Goal: Transaction & Acquisition: Purchase product/service

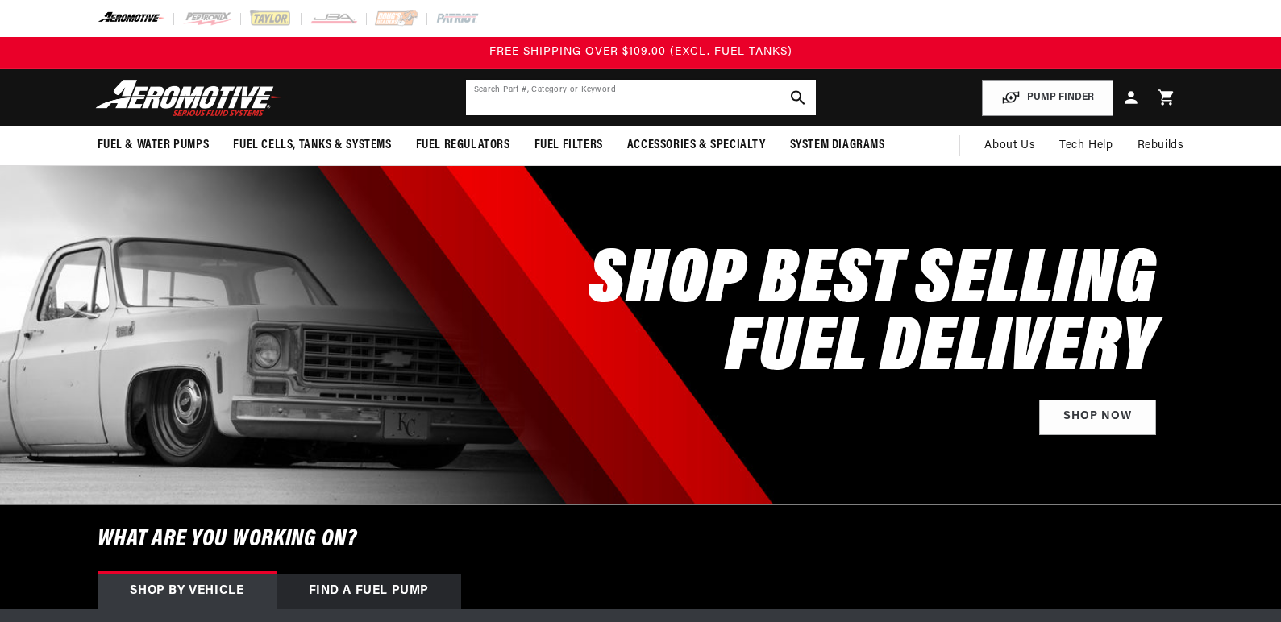
click at [581, 88] on input "text" at bounding box center [641, 97] width 350 height 35
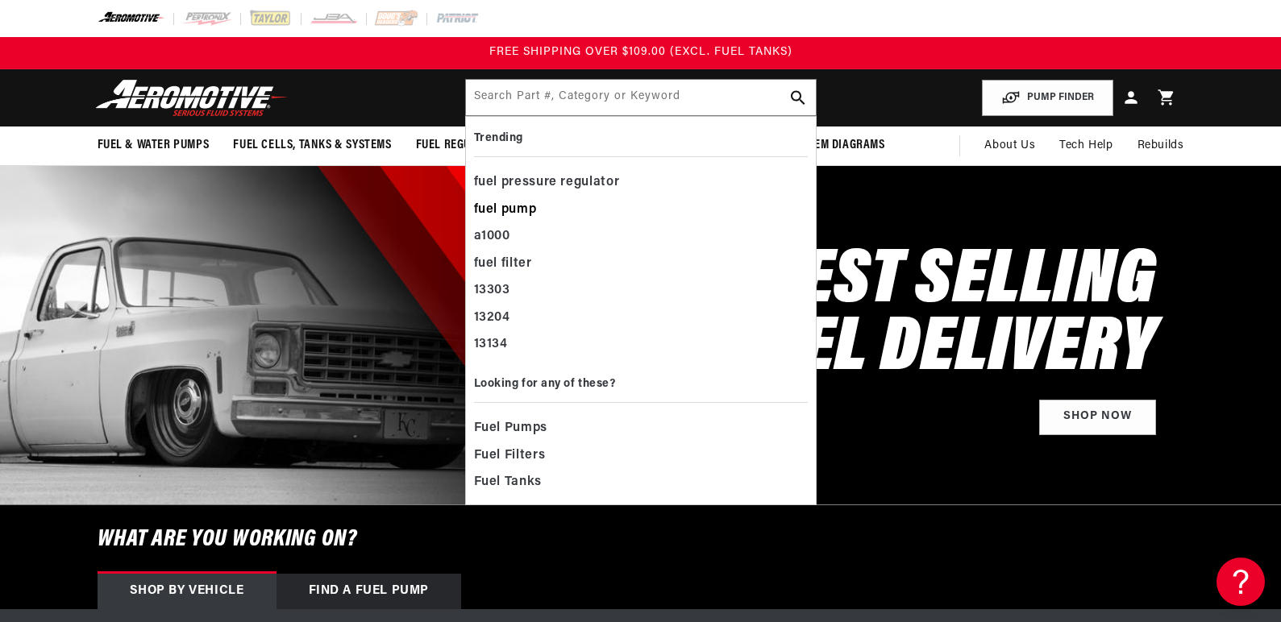
click at [507, 209] on div "fuel pump" at bounding box center [641, 210] width 334 height 27
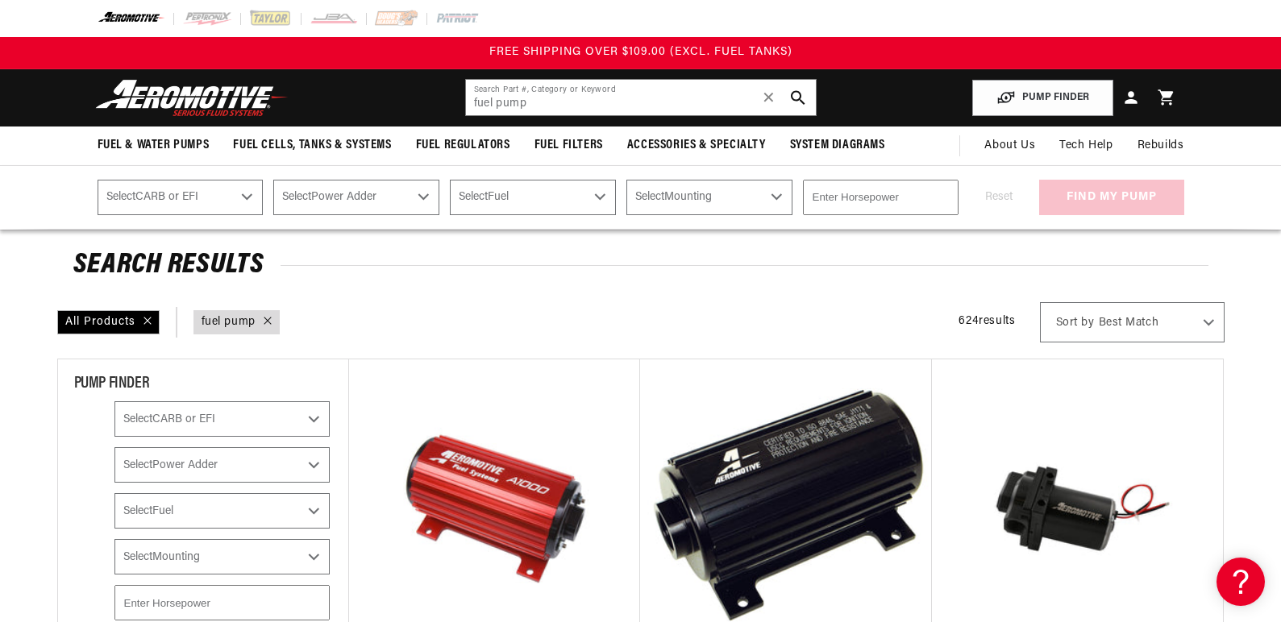
click at [249, 196] on select "Select CARB or EFI Carbureted Fuel Injected" at bounding box center [181, 197] width 166 height 35
select select "Fuel-Injected"
click at [98, 180] on select "Select CARB or EFI Carbureted Fuel Injected" at bounding box center [181, 197] width 166 height 35
select select "Fuel-Injected"
click at [423, 194] on select "Select Power Adder No - Naturally Aspirated Yes - Forced Induction" at bounding box center [356, 197] width 166 height 35
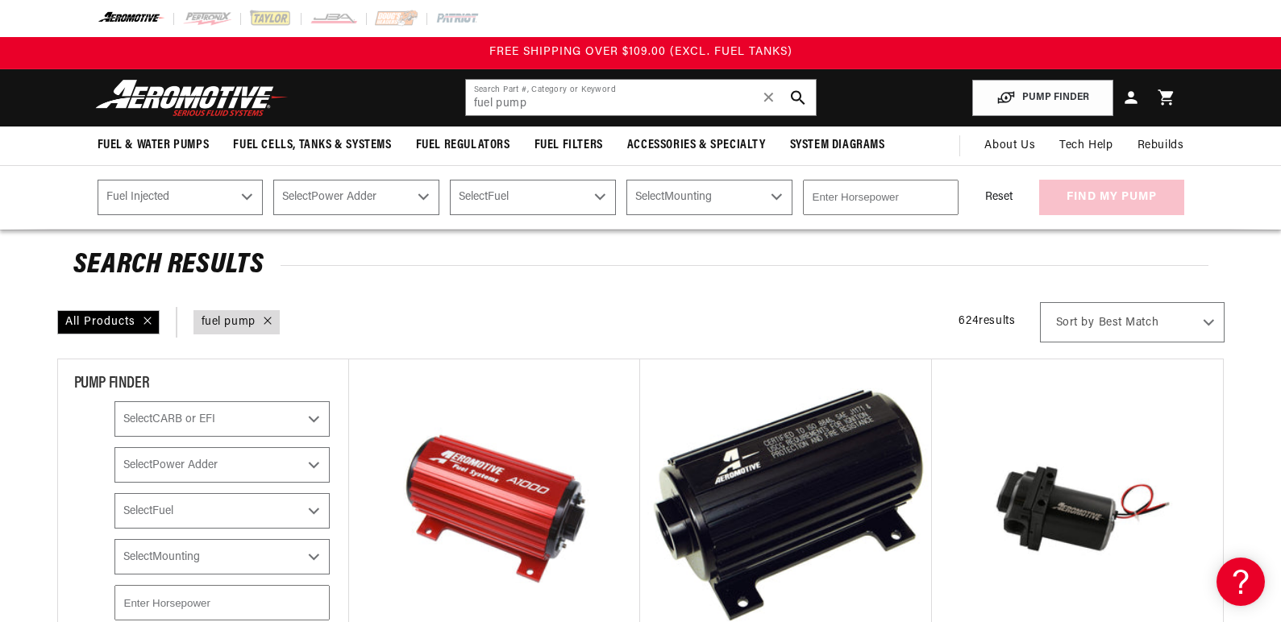
select select "No-Naturally-Aspirated"
click at [273, 180] on select "Select Power Adder No - Naturally Aspirated Yes - Forced Induction" at bounding box center [356, 197] width 166 height 35
select select "No-Naturally-Aspirated"
click at [594, 195] on select "Select Fuel E85 Gas" at bounding box center [533, 197] width 166 height 35
select select "Gas"
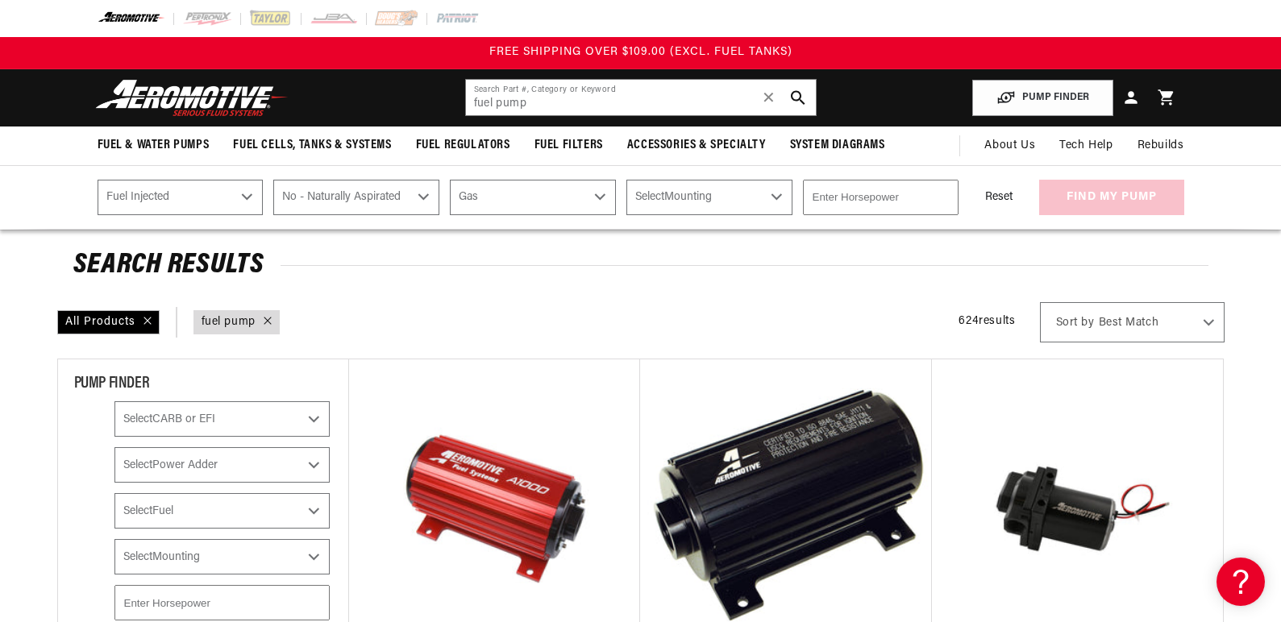
click at [450, 180] on select "Select Fuel E85 Gas" at bounding box center [533, 197] width 166 height 35
select select "Gas"
click at [776, 194] on select "Select Mounting External In-Tank" at bounding box center [710, 197] width 166 height 35
select select "In-Tank"
click at [627, 180] on select "Select Mounting External In-Tank" at bounding box center [710, 197] width 166 height 35
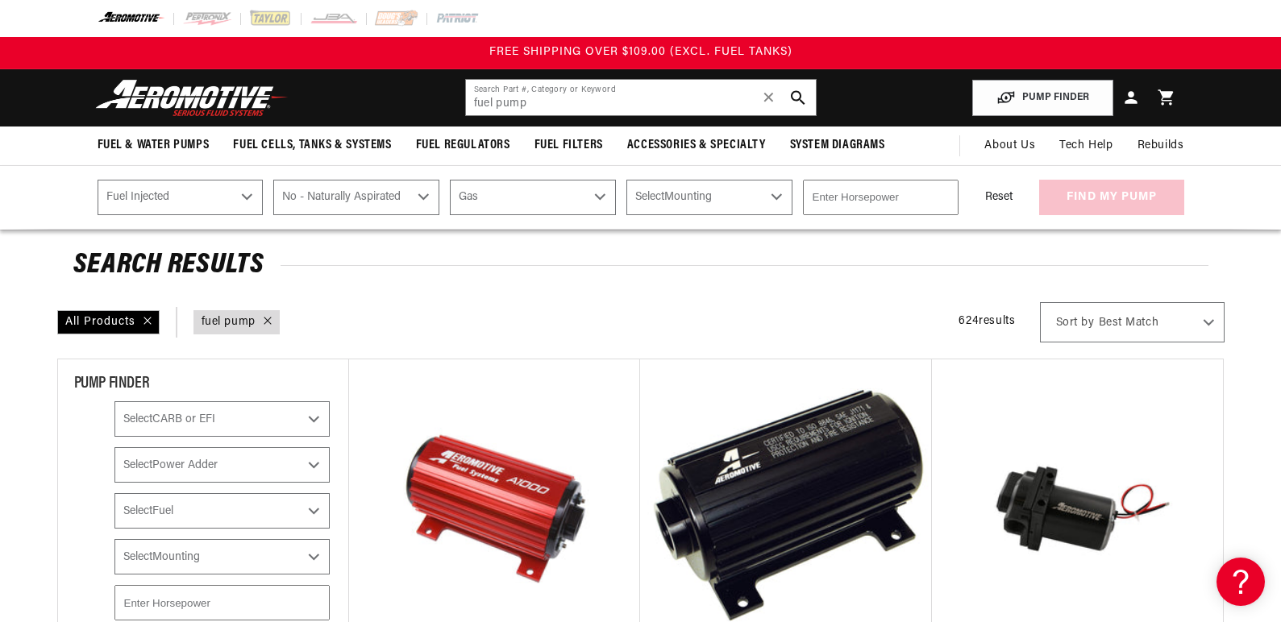
select select "In-Tank"
type input "1"
click at [943, 196] on input "1" at bounding box center [881, 197] width 156 height 35
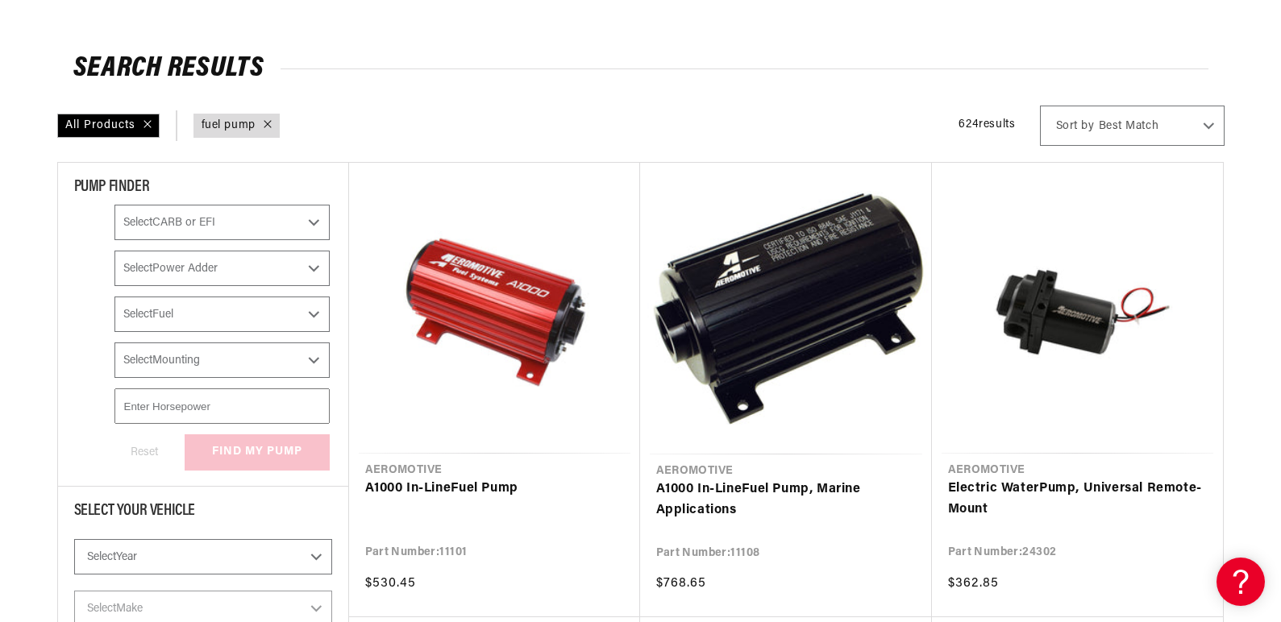
scroll to position [242, 0]
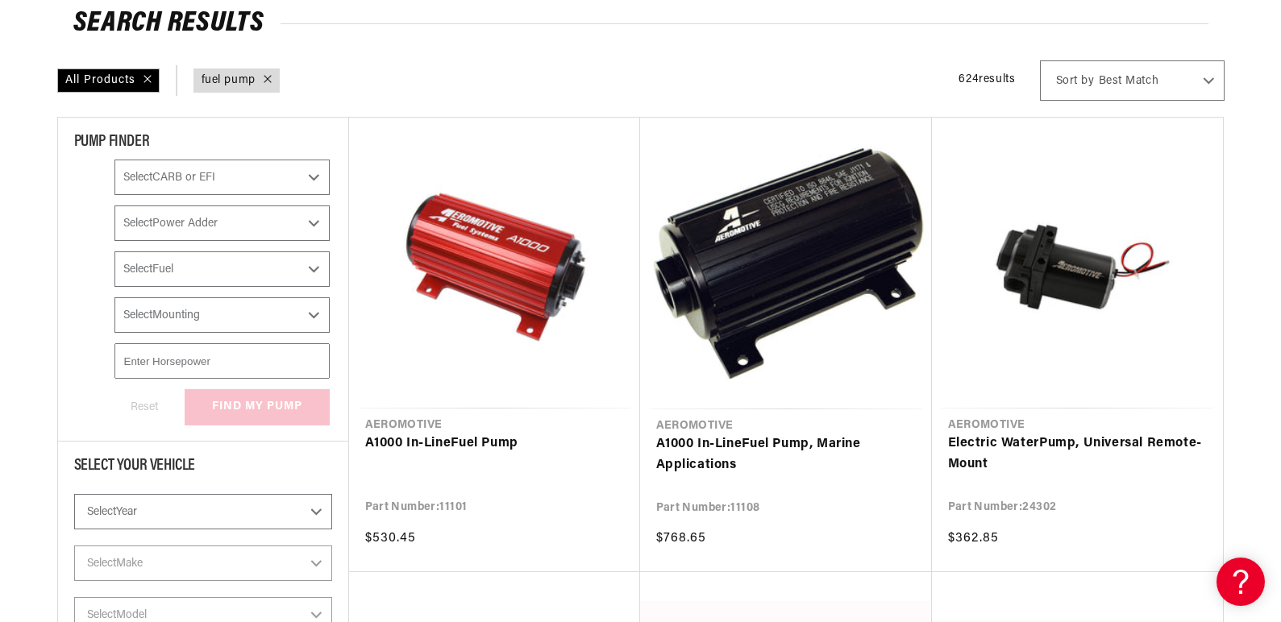
type input "400"
click at [332, 509] on select "Select Year 2023 2022 2021 2020 2019 2018 2017 2016 2015 2014 2013 2012 2011 20…" at bounding box center [203, 511] width 258 height 35
select select "1986"
click at [114, 494] on select "Select Year 2023 2022 2021 2020 2019 2018 2017 2016 2015 2014 2013 2012 2011 20…" at bounding box center [203, 511] width 258 height 35
select select "1986"
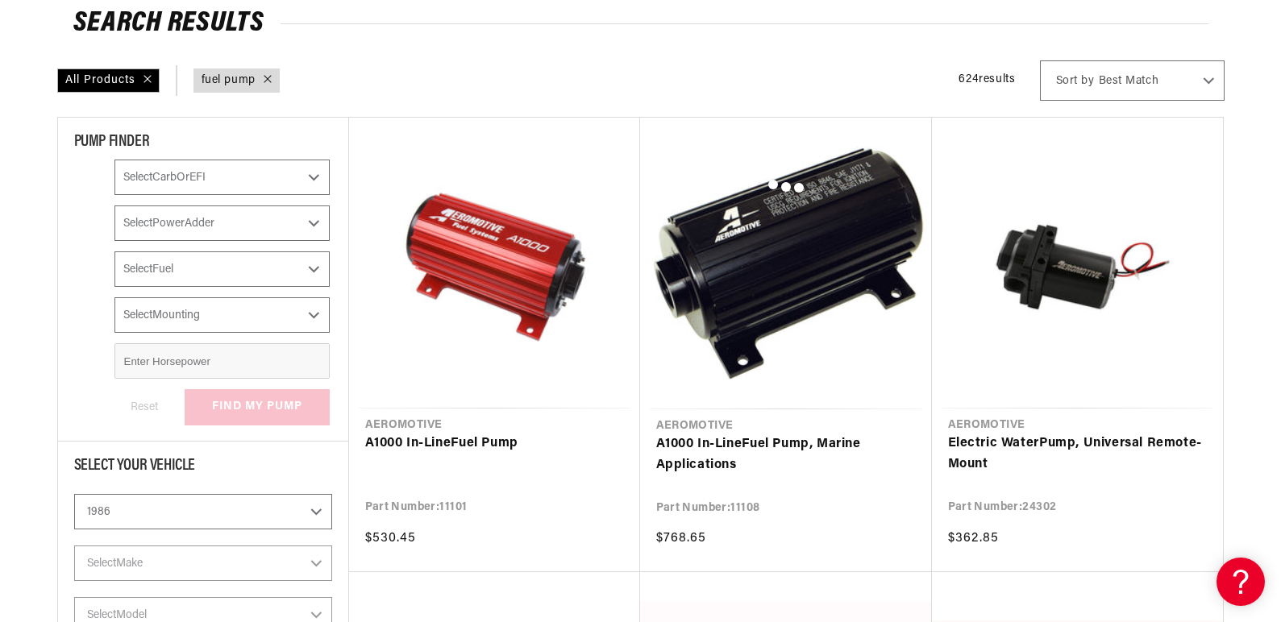
select select "Fuel-Injected"
select select "No-Naturally-Aspirated"
select select "Gas"
select select "In-Tank"
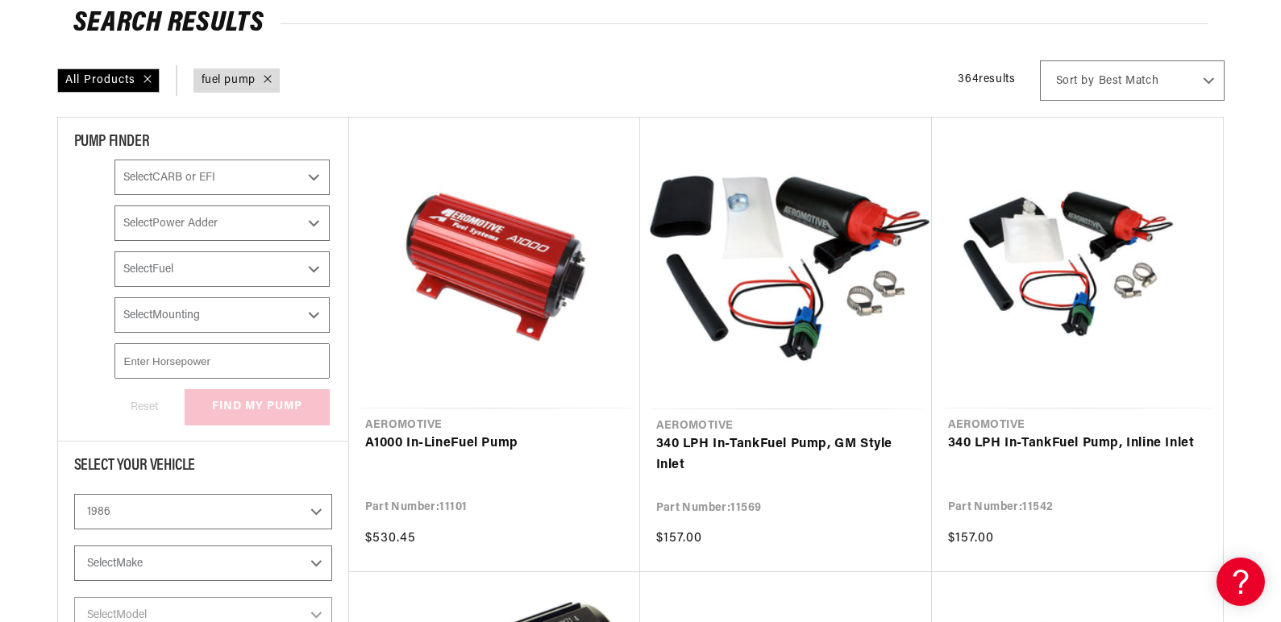
click at [332, 562] on select "Select Make Buick Chevrolet Chrysler Ford Mazda Mitsubishi Nissan Oldsmobile Po…" at bounding box center [203, 563] width 258 height 35
select select "Chevrolet"
click at [114, 546] on select "Select Make Buick Chevrolet Chrysler Ford Mazda Mitsubishi Nissan Oldsmobile Po…" at bounding box center [203, 563] width 258 height 35
select select "Make"
select select "Fuel-Injected"
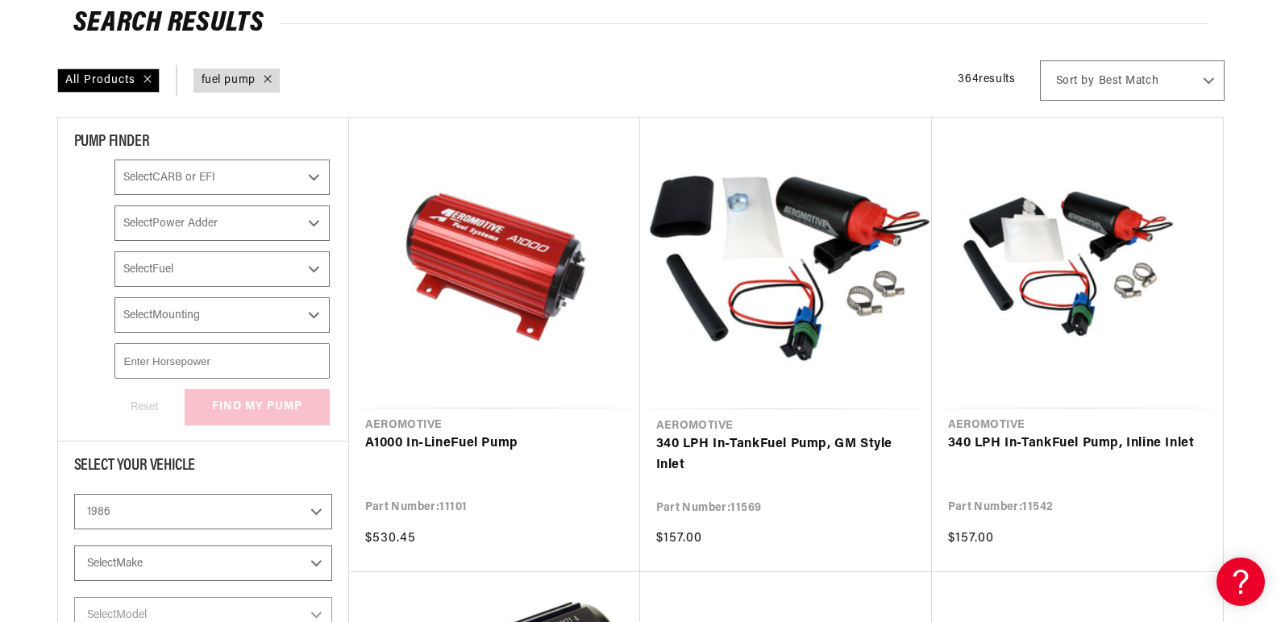
select select "No-Naturally-Aspirated"
select select "Gas"
select select "In-Tank"
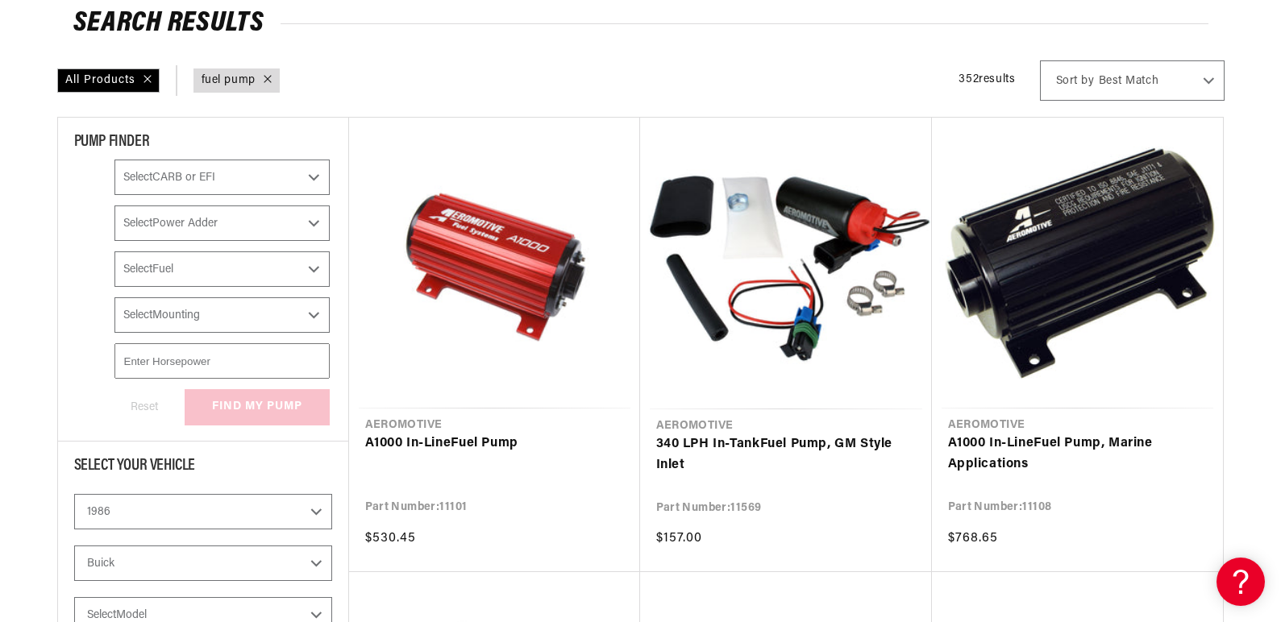
select select "Chevrolet"
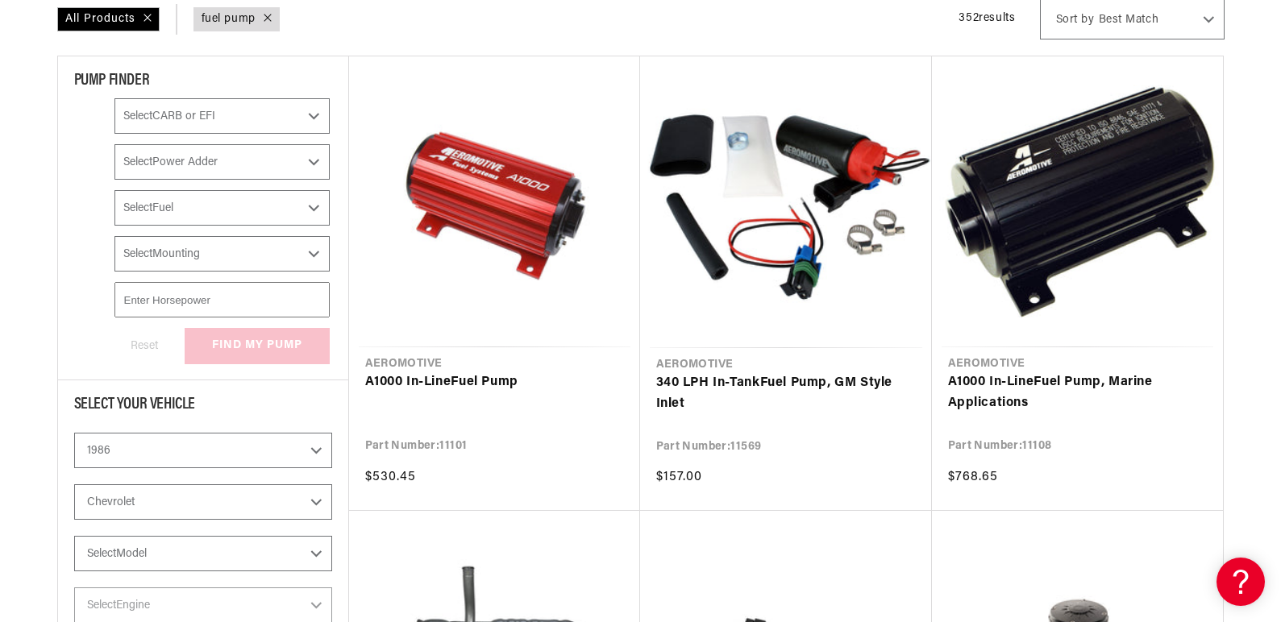
scroll to position [403, 0]
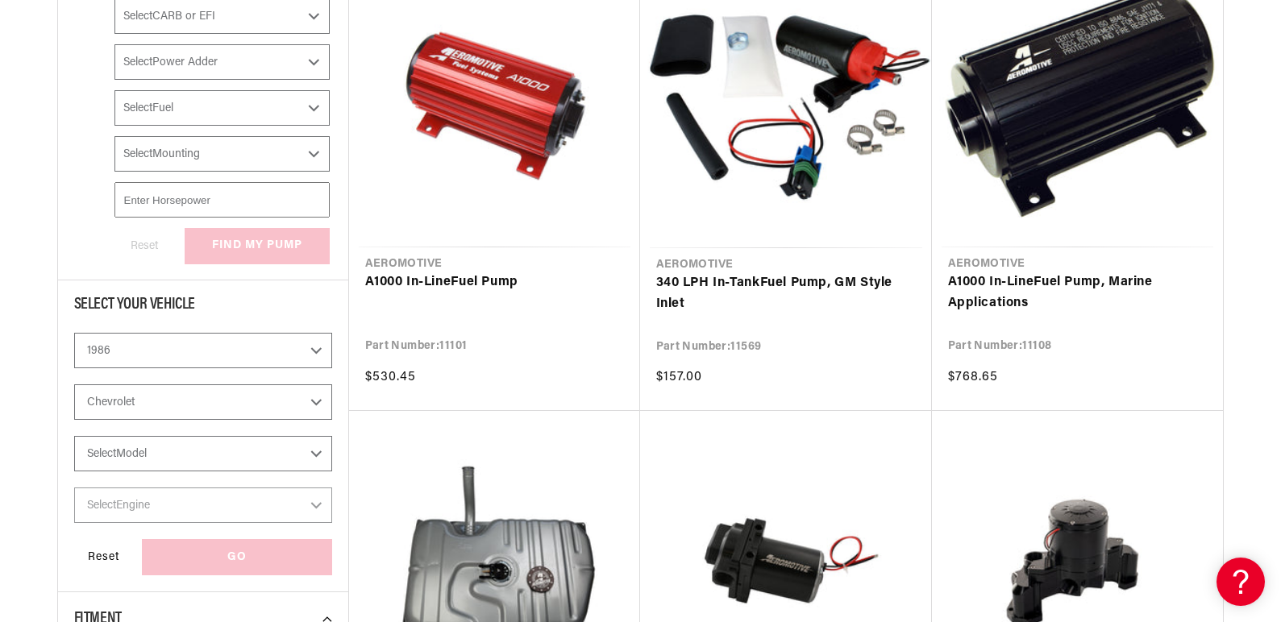
click at [332, 457] on select "Select Model Camaro Corvette Monte Carlo S10 S10 Blazer" at bounding box center [203, 453] width 258 height 35
select select "Corvette"
click at [114, 436] on select "Select Model Camaro Corvette Monte Carlo S10 S10 Blazer" at bounding box center [203, 453] width 258 height 35
select select "Model"
select select "Fuel-Injected"
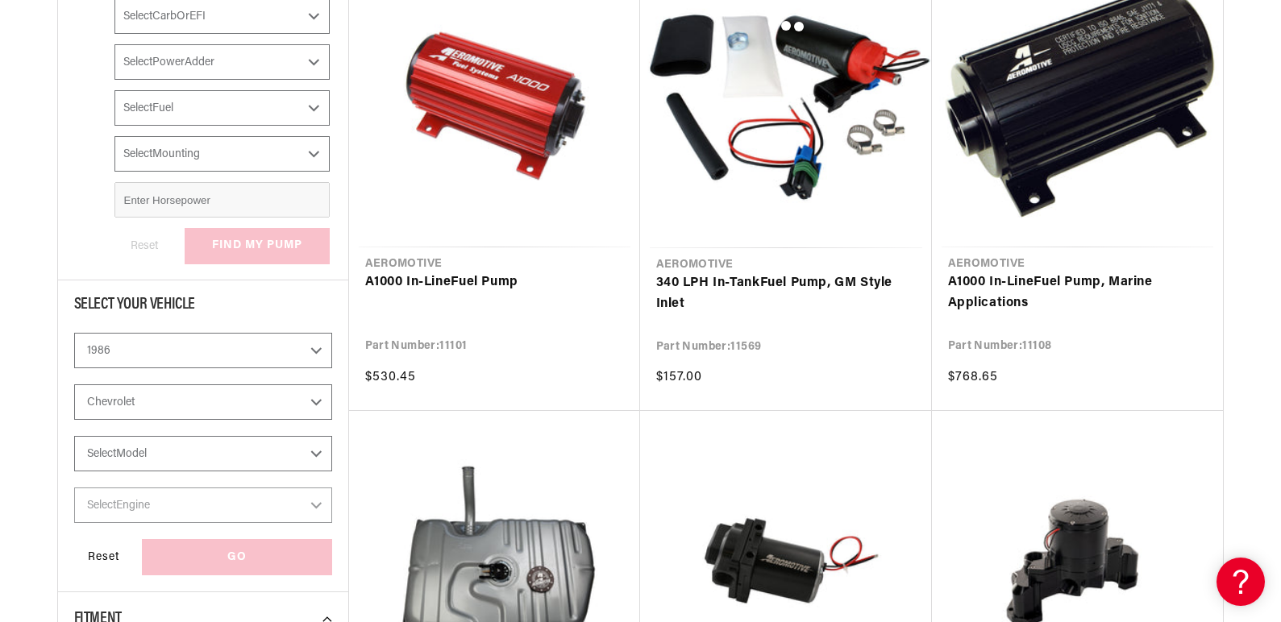
select select "No-Naturally-Aspirated"
select select "Gas"
select select "In-Tank"
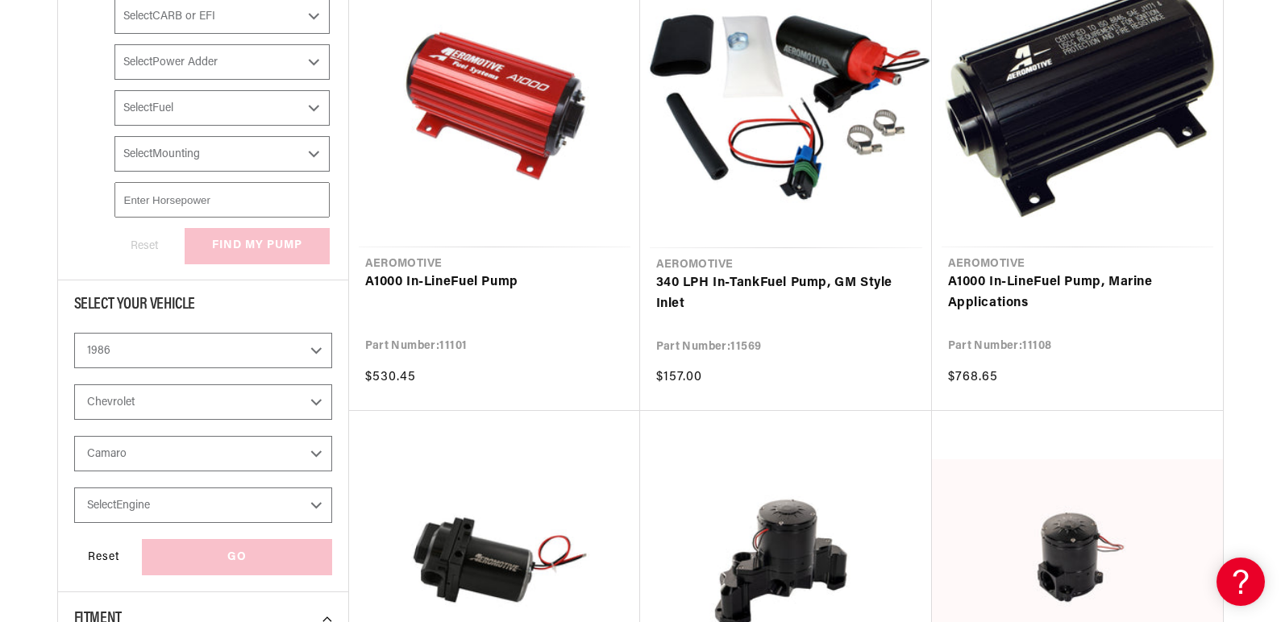
select select "Corvette"
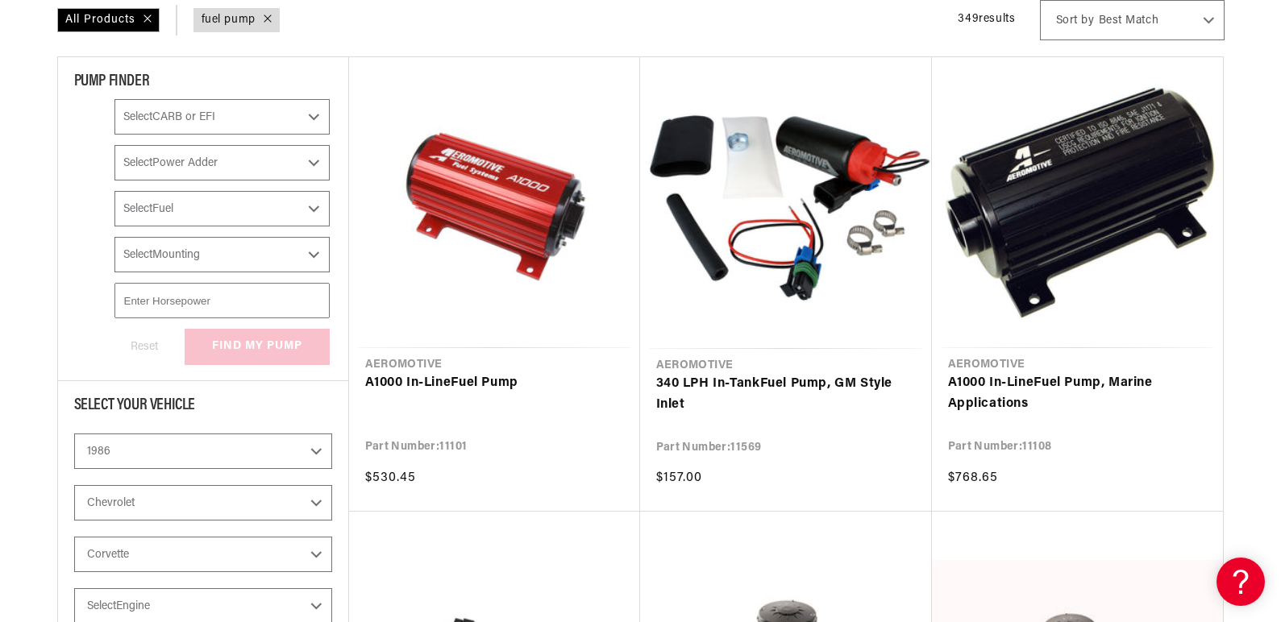
scroll to position [544, 0]
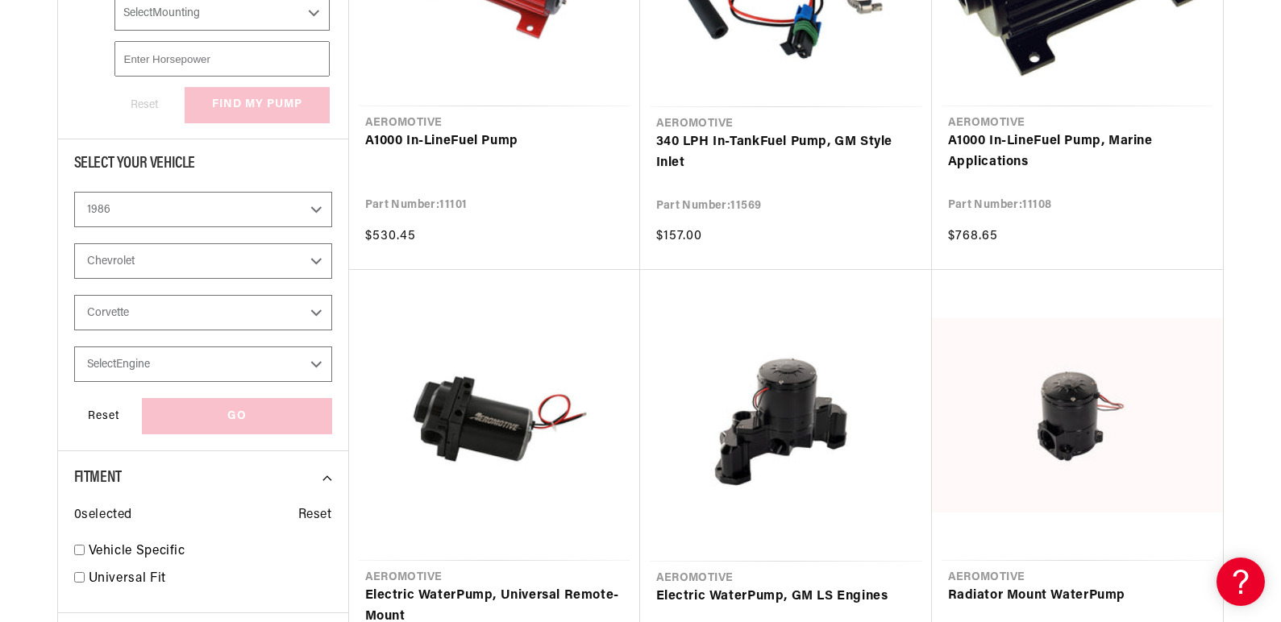
click at [332, 364] on select "Select Engine 5.7L" at bounding box center [203, 364] width 258 height 35
select select "5.7L"
click at [114, 347] on select "Select Engine 5.7L" at bounding box center [203, 364] width 258 height 35
select select "5.7L"
select select "Fuel-Injected"
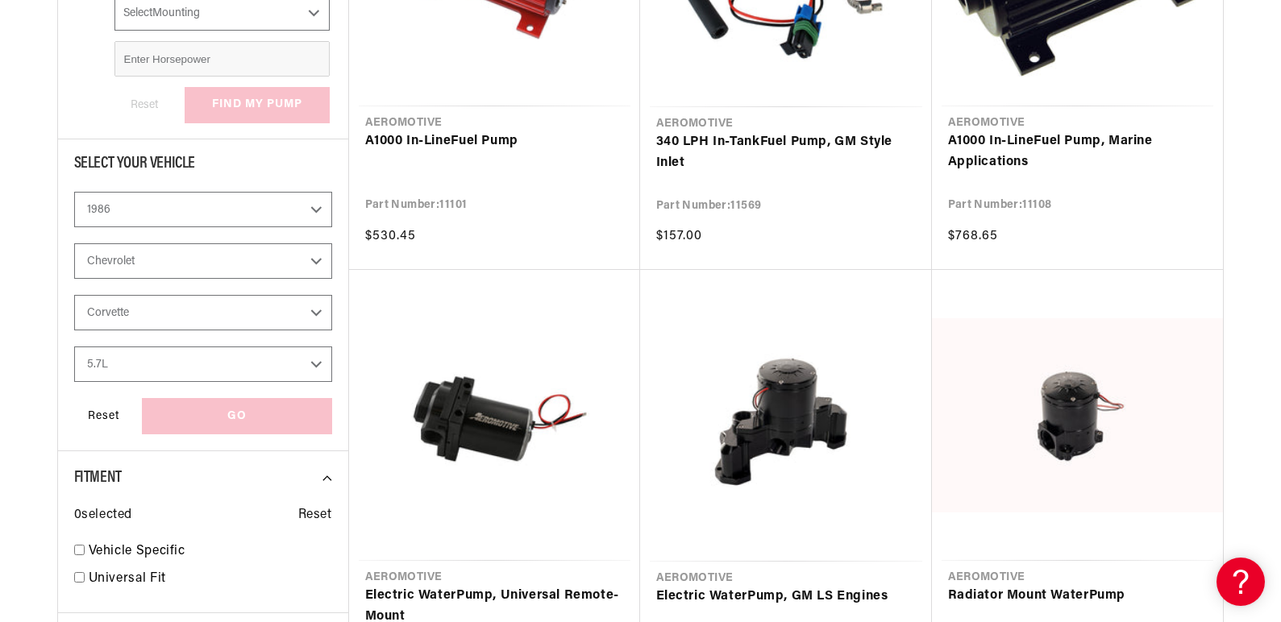
select select "No-Naturally-Aspirated"
select select "Gas"
select select "In-Tank"
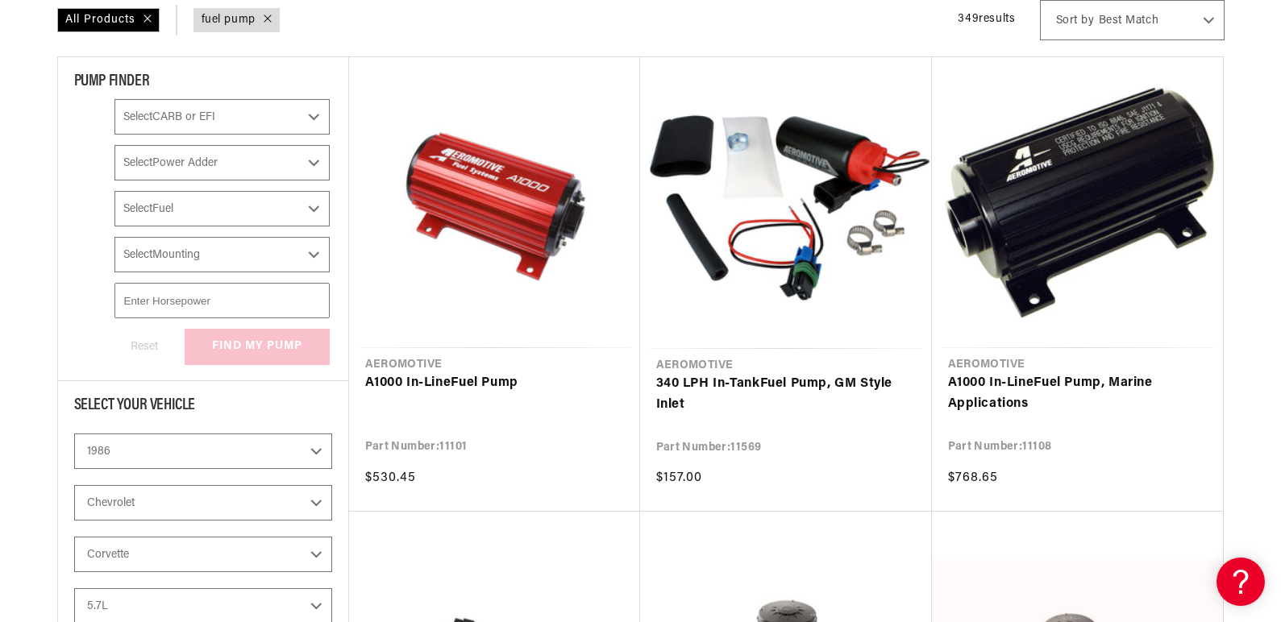
scroll to position [625, 0]
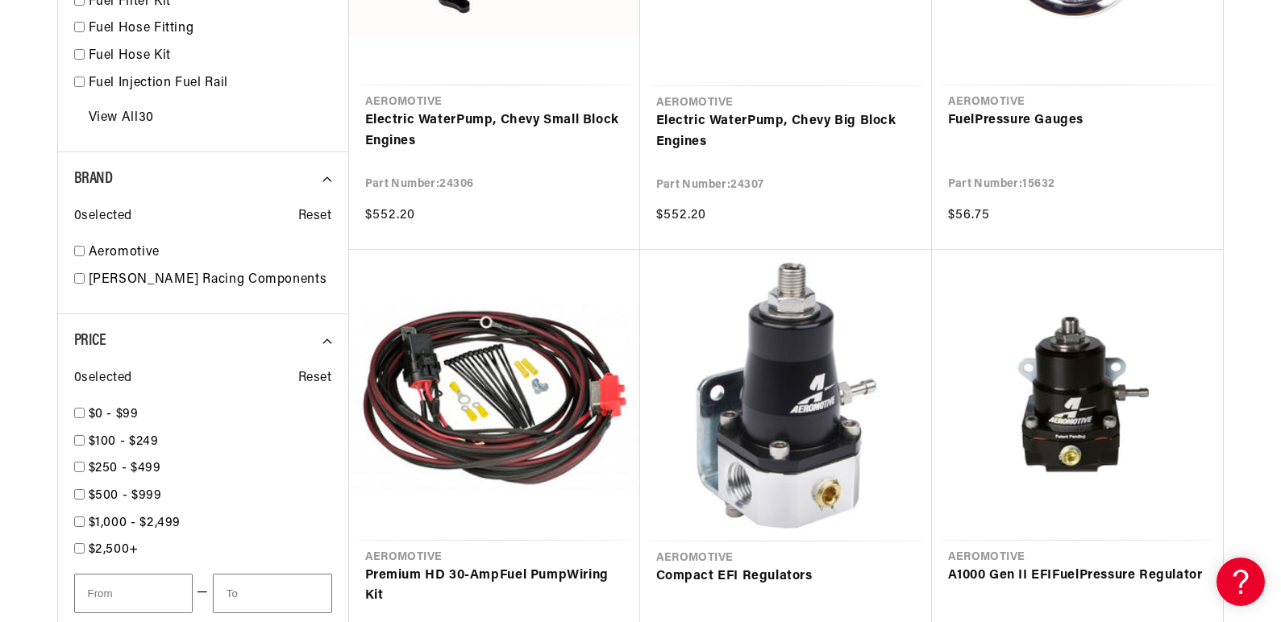
select select "Fuel-Injected"
select select "No-Naturally-Aspirated"
select select "Gas"
select select "In-Tank"
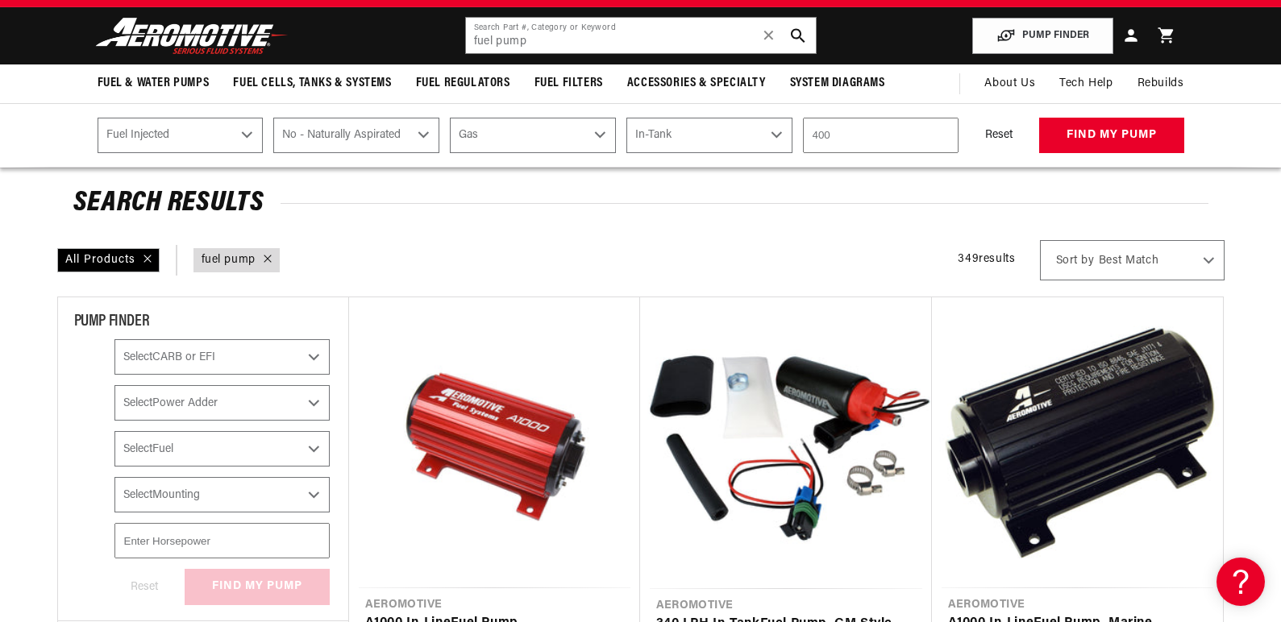
scroll to position [60, 0]
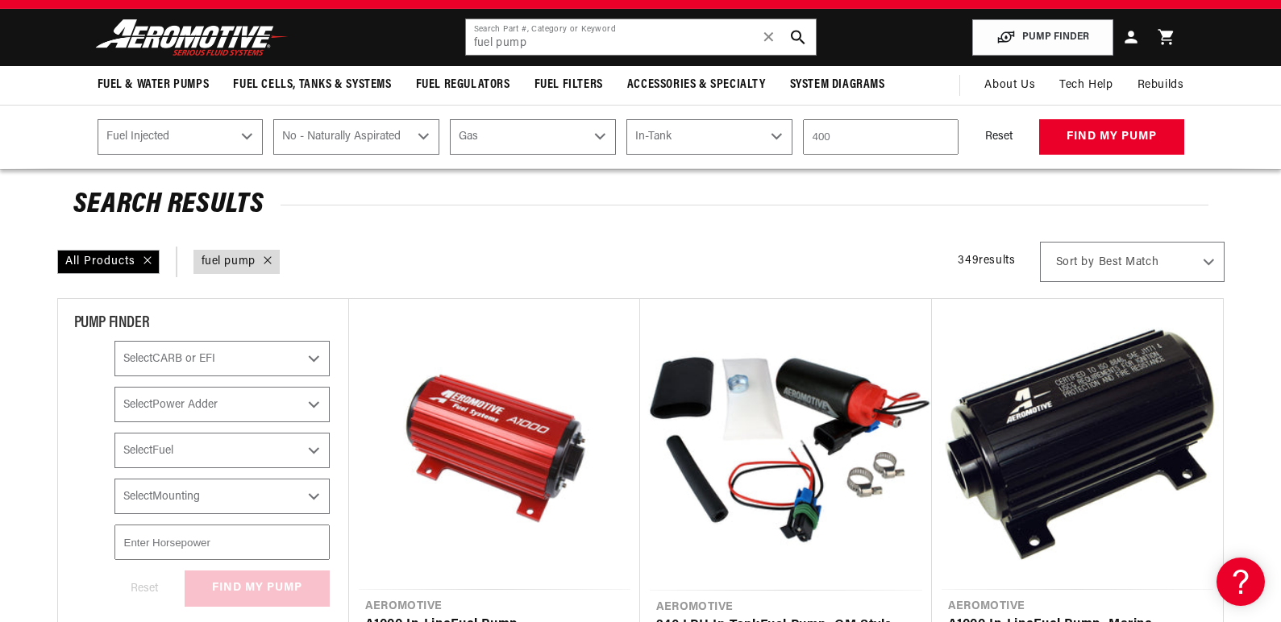
click at [330, 357] on select "Select CARB or EFI Carbureted Fuel Injected" at bounding box center [221, 358] width 215 height 35
select select "Fuel-Injected"
click at [154, 341] on select "Select CARB or EFI Carbureted Fuel Injected" at bounding box center [221, 358] width 215 height 35
select select "CarbOrEFI"
select select "Fuel-Injected"
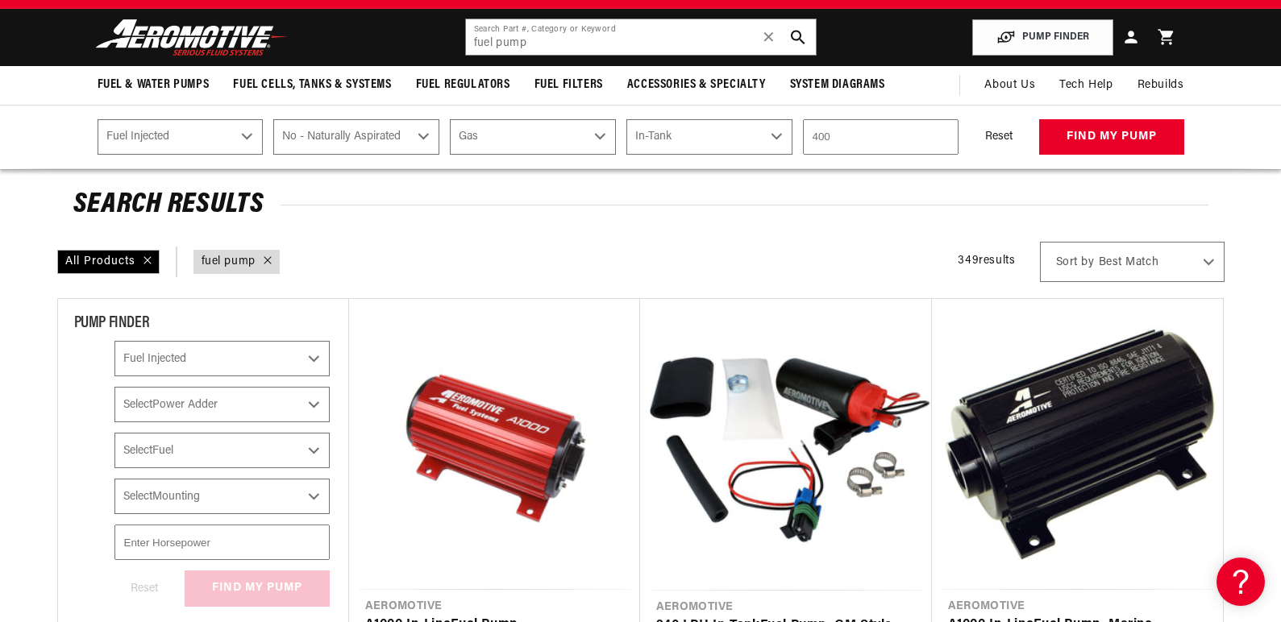
select select "No-Naturally-Aspirated"
select select "Gas"
select select "In-Tank"
select select "Fuel-Injected"
click at [330, 401] on select "Select Power Adder No - Naturally Aspirated Yes - Forced Induction" at bounding box center [221, 404] width 215 height 35
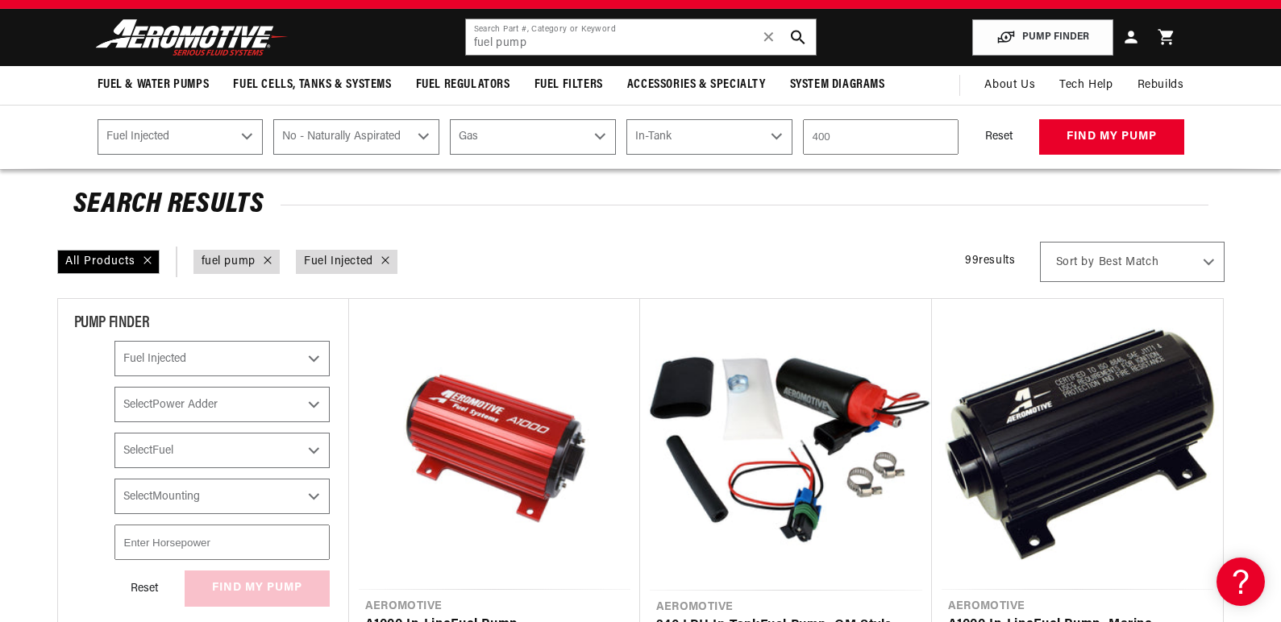
select select "No-Naturally-Aspirated"
click at [154, 387] on select "Select Power Adder No - Naturally Aspirated Yes - Forced Induction" at bounding box center [221, 404] width 215 height 35
checkbox input "true"
select select "Fuel-Injected"
select select "Power Adder"
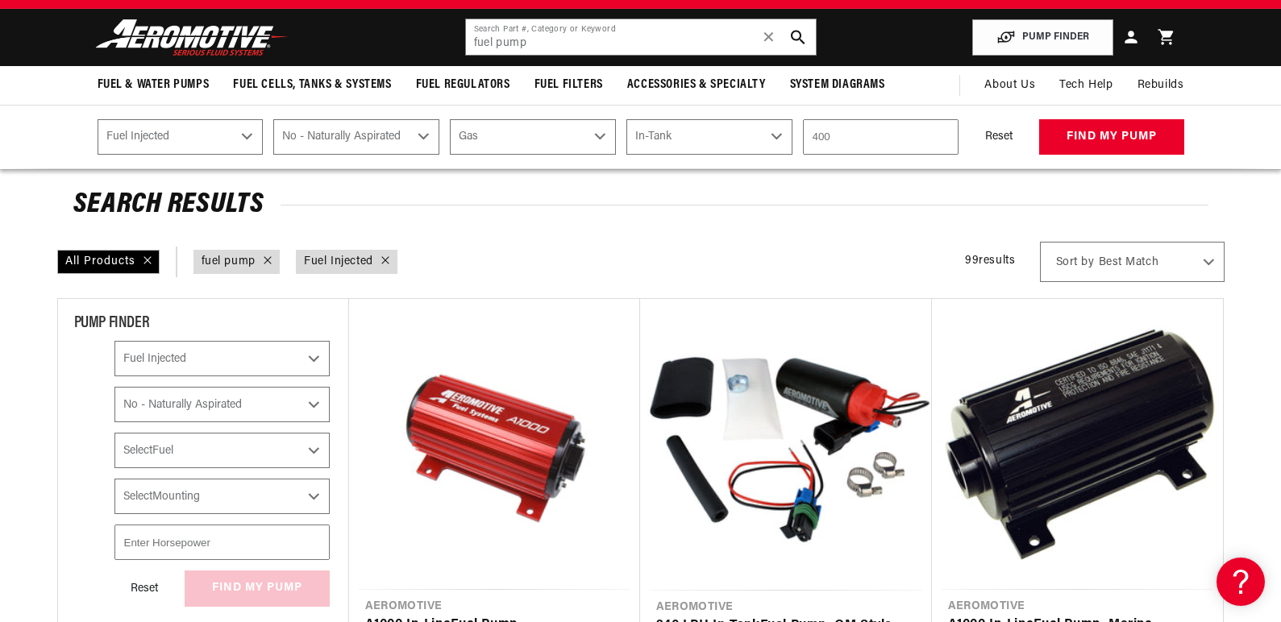
select select "Fuel-Injected"
select select "No-Naturally-Aspirated"
select select "Gas"
select select "In-Tank"
select select "No-Naturally-Aspirated"
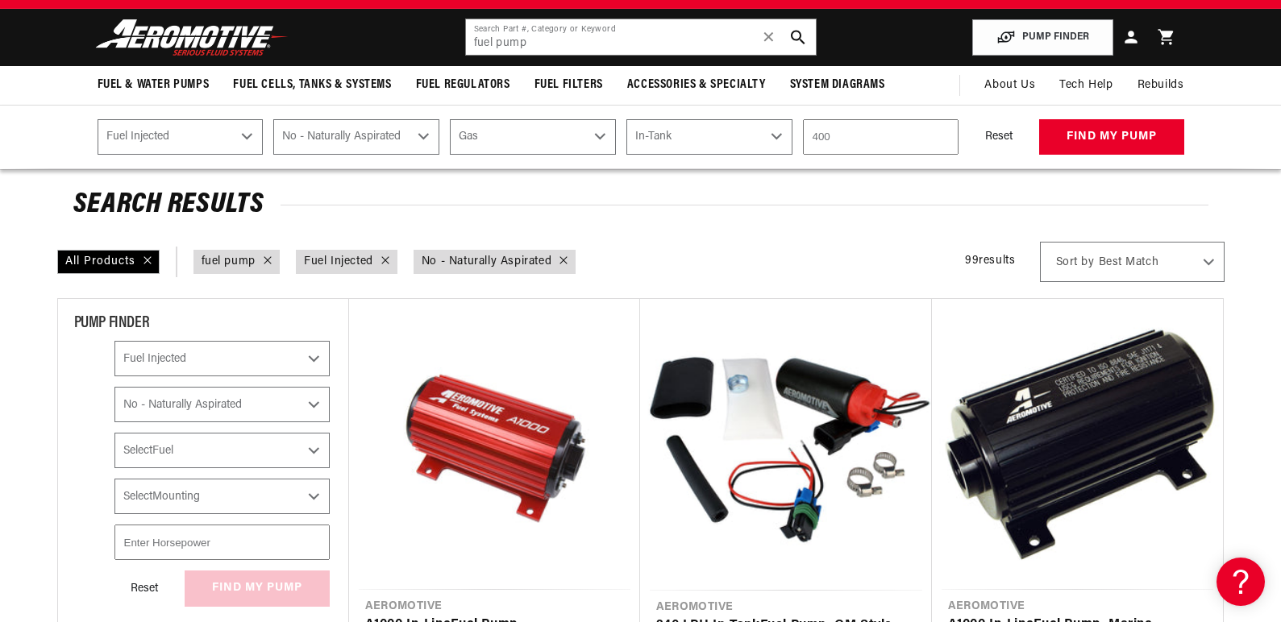
click at [330, 448] on select "Select Fuel E85 Gas" at bounding box center [221, 450] width 215 height 35
select select "Gas"
click at [154, 433] on select "Select Fuel E85 Gas" at bounding box center [221, 450] width 215 height 35
select select "CarbOrEFI"
select select "PowerAdder"
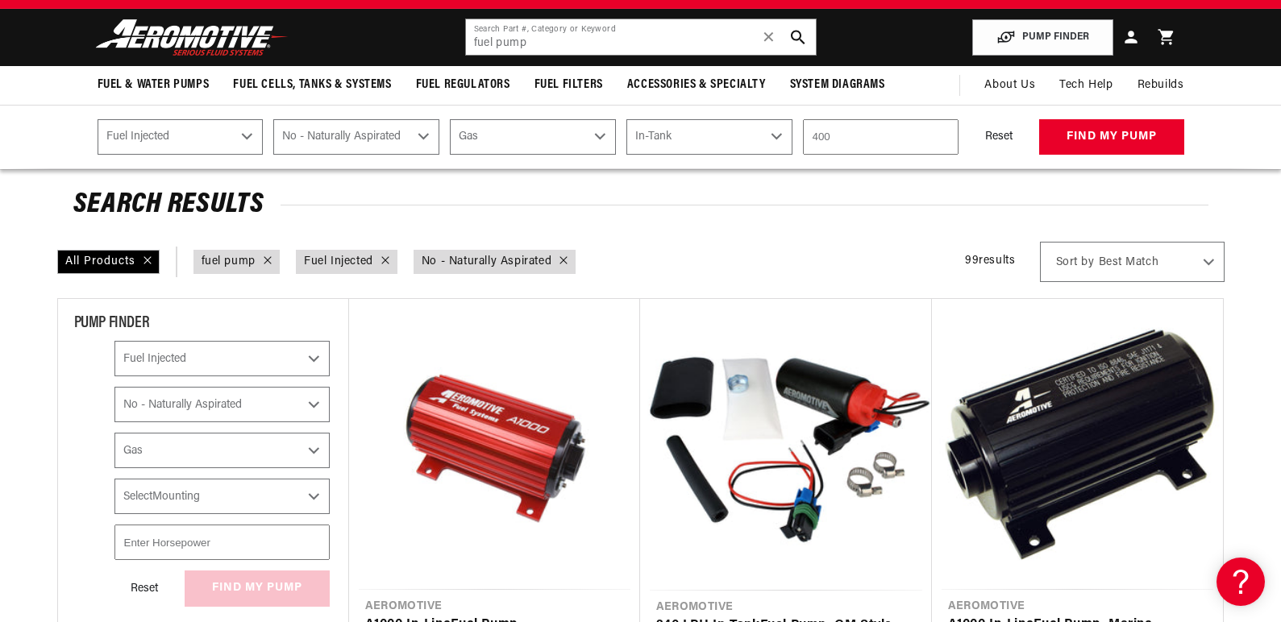
select select "Fuel"
checkbox input "true"
select select "Fuel-Injected"
select select "No-Naturally-Aspirated"
select select "Gas"
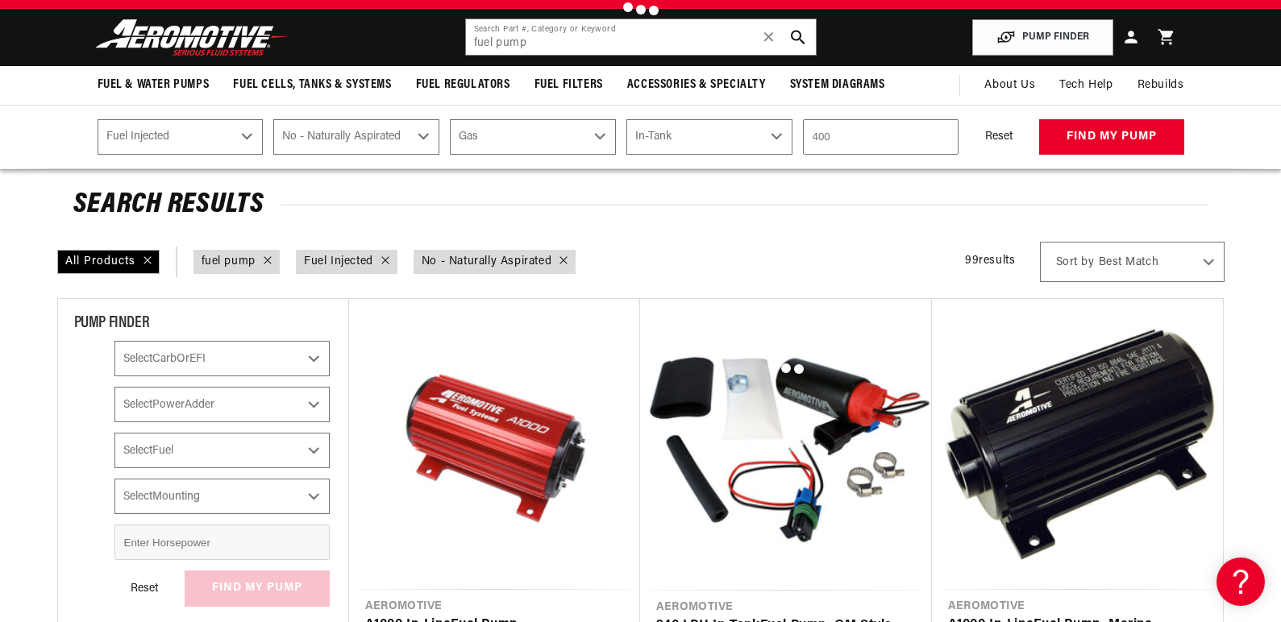
select select "Fuel-Injected"
select select "No-Naturally-Aspirated"
select select "Gas"
select select "In-Tank"
type input "-1"
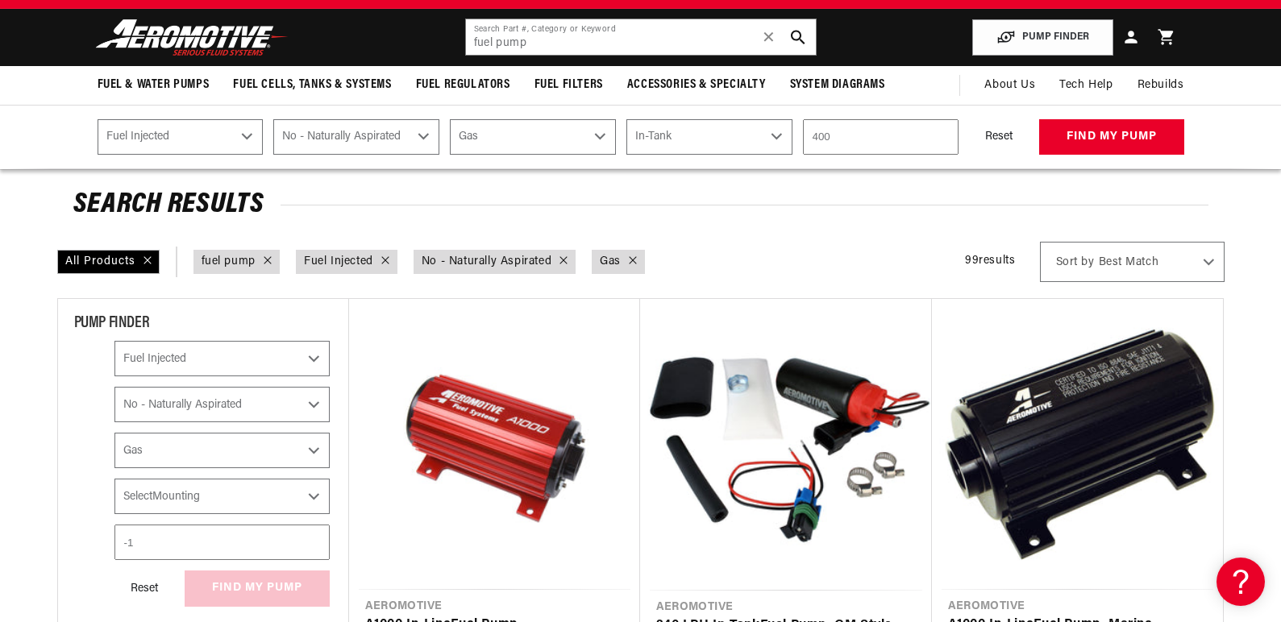
click at [330, 547] on input "-1" at bounding box center [221, 542] width 215 height 35
type input "-400"
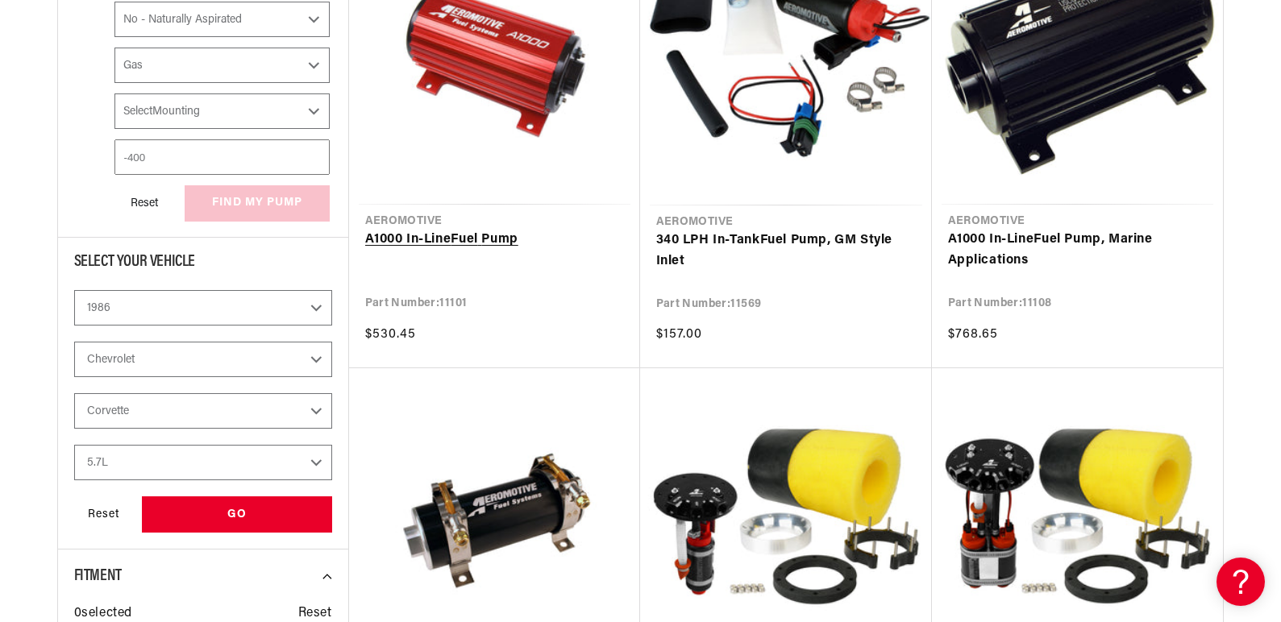
scroll to position [464, 0]
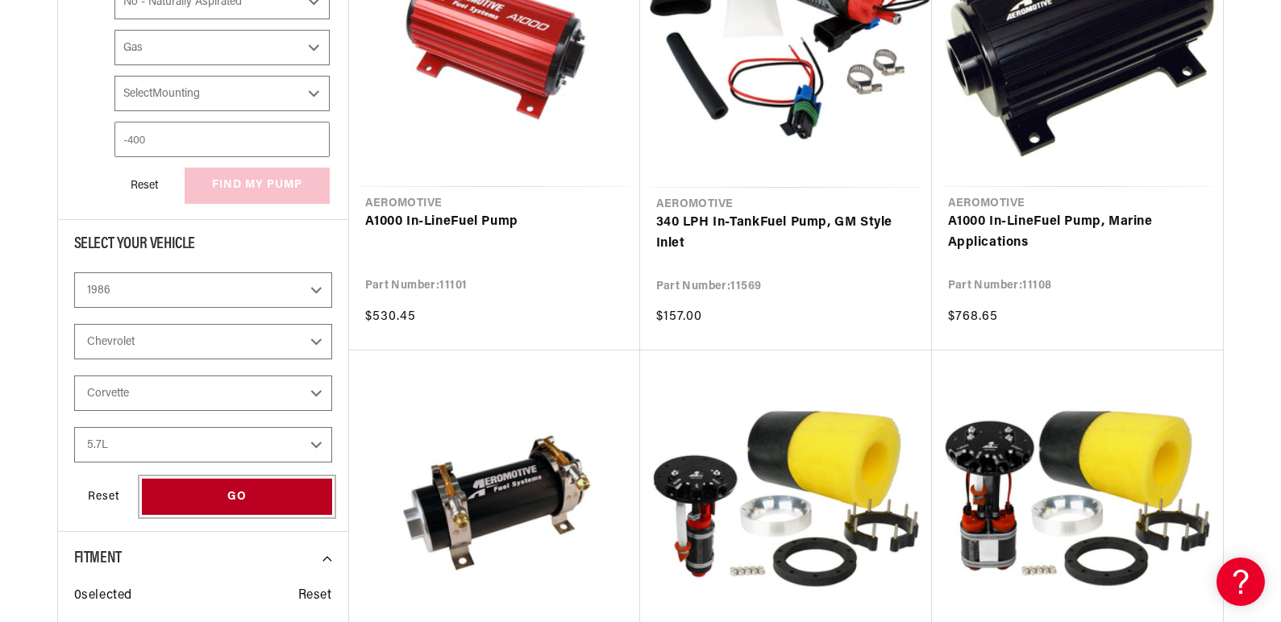
click at [300, 500] on div "GO" at bounding box center [237, 497] width 190 height 36
select select "CarbOrEFI"
select select "PowerAdder"
select select "Fuel"
select select "Fuel-Injected"
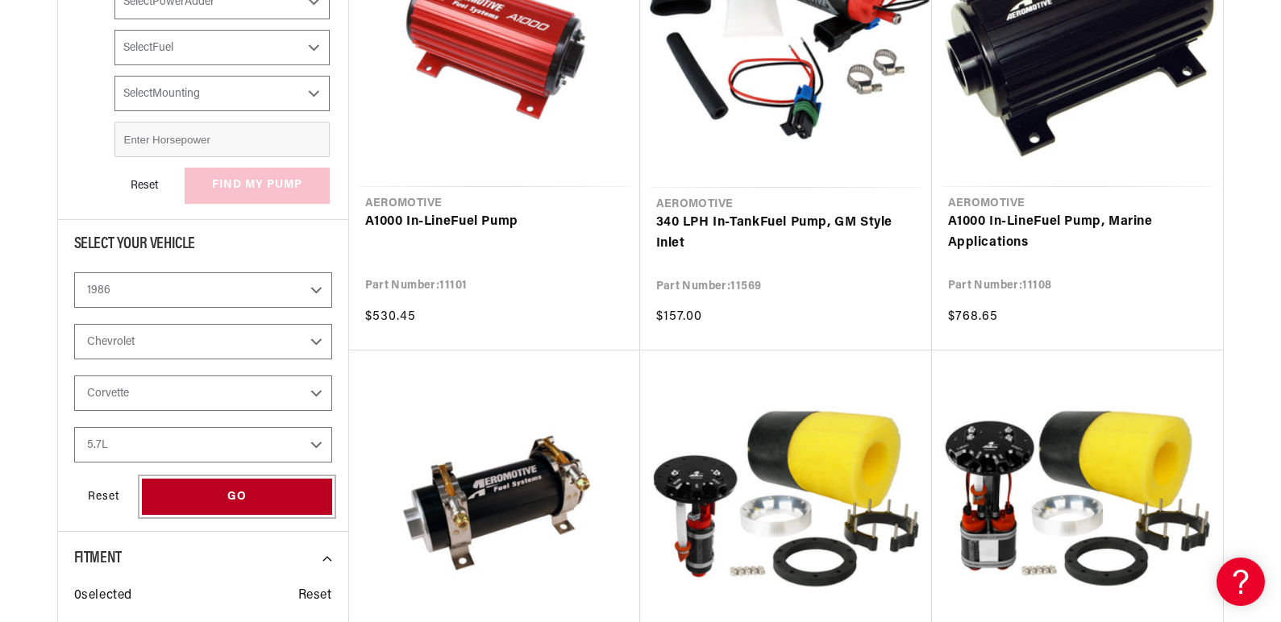
select select "No-Naturally-Aspirated"
select select "Gas"
select select "Fuel-Injected"
select select "No-Naturally-Aspirated"
select select "Gas"
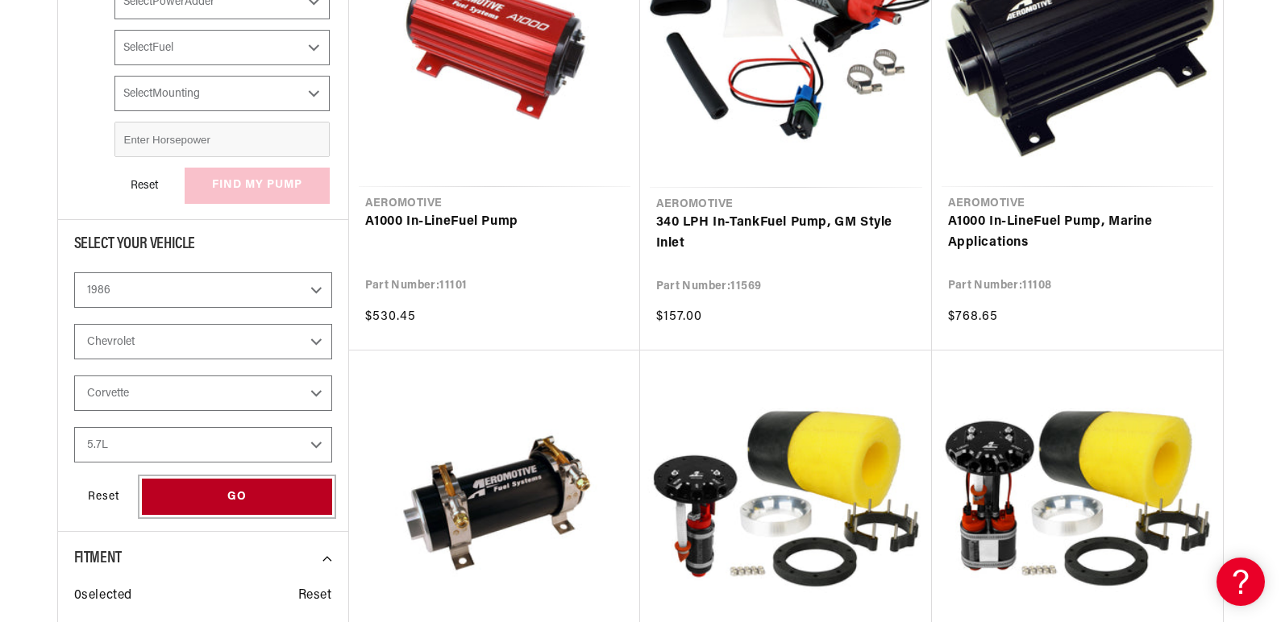
select select "In-Tank"
select select "Fuel-Injected"
select select "No-Naturally-Aspirated"
select select "Gas"
select select "In-Tank"
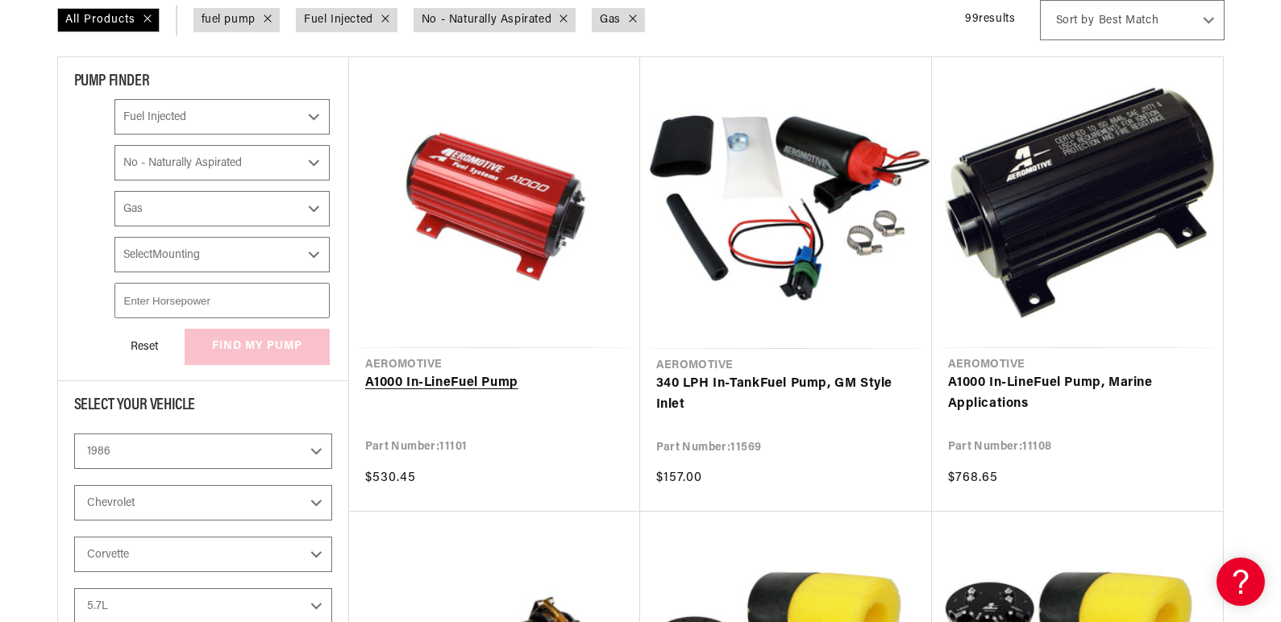
scroll to position [544, 0]
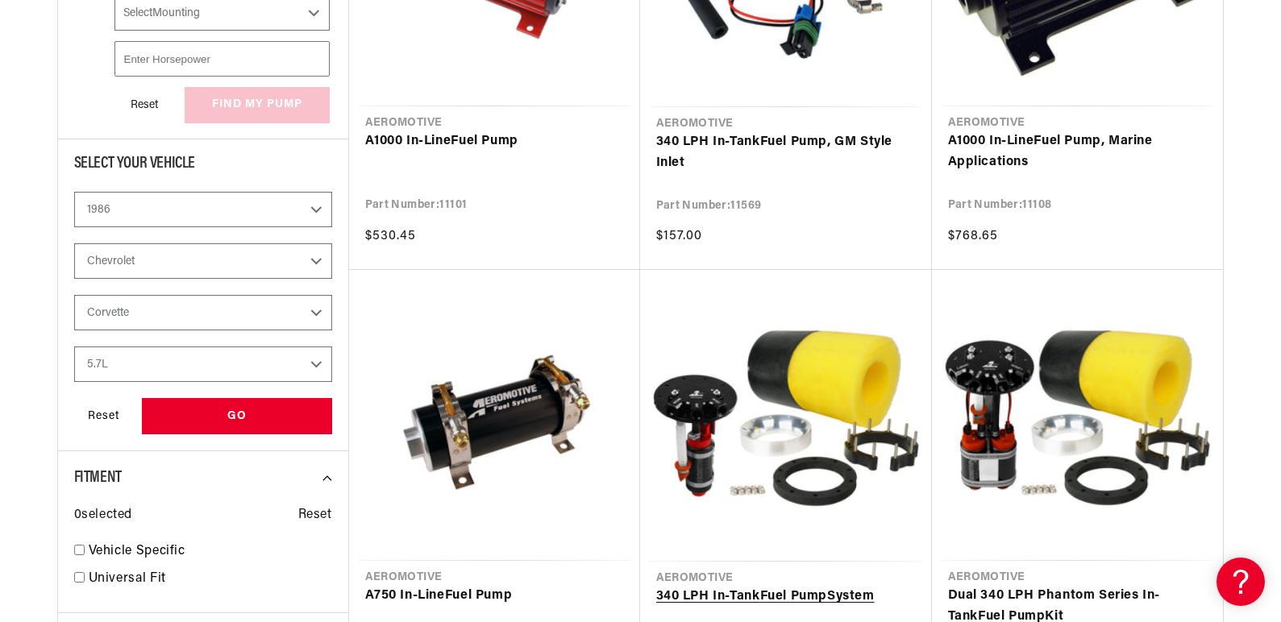
click at [760, 587] on link "340 LPH In-Tank Fuel Pump System" at bounding box center [786, 597] width 260 height 21
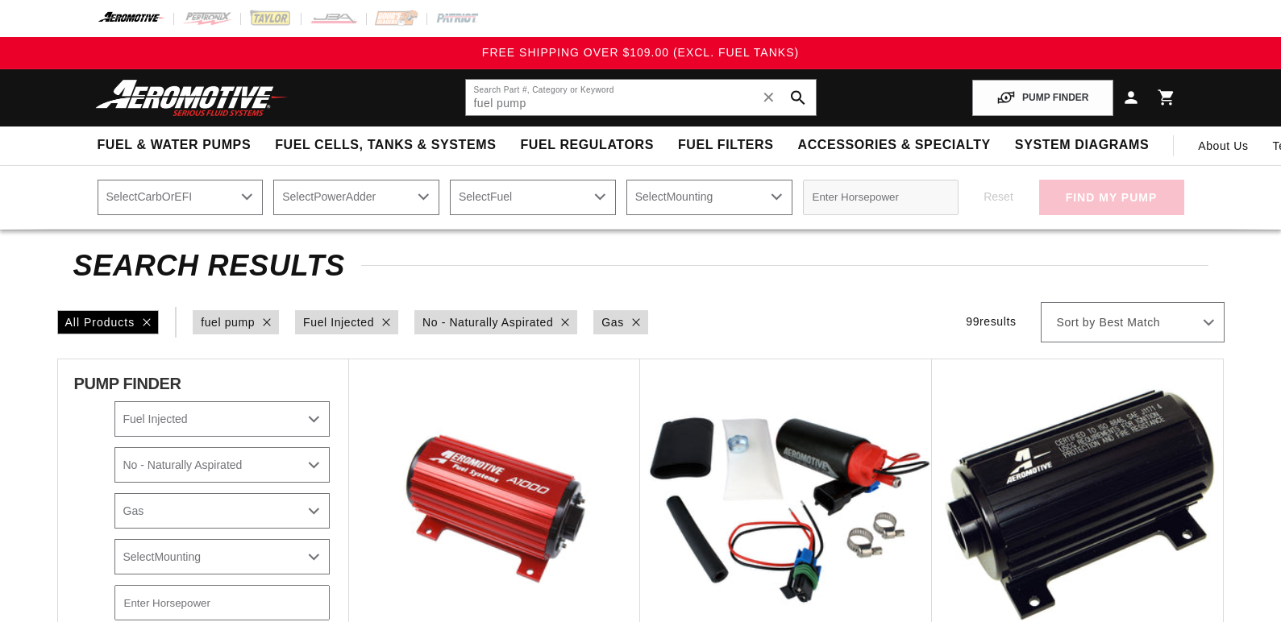
select select "Fuel-Injected"
select select "No-Naturally-Aspirated"
select select "Gas"
select select "1986"
select select "Chevrolet"
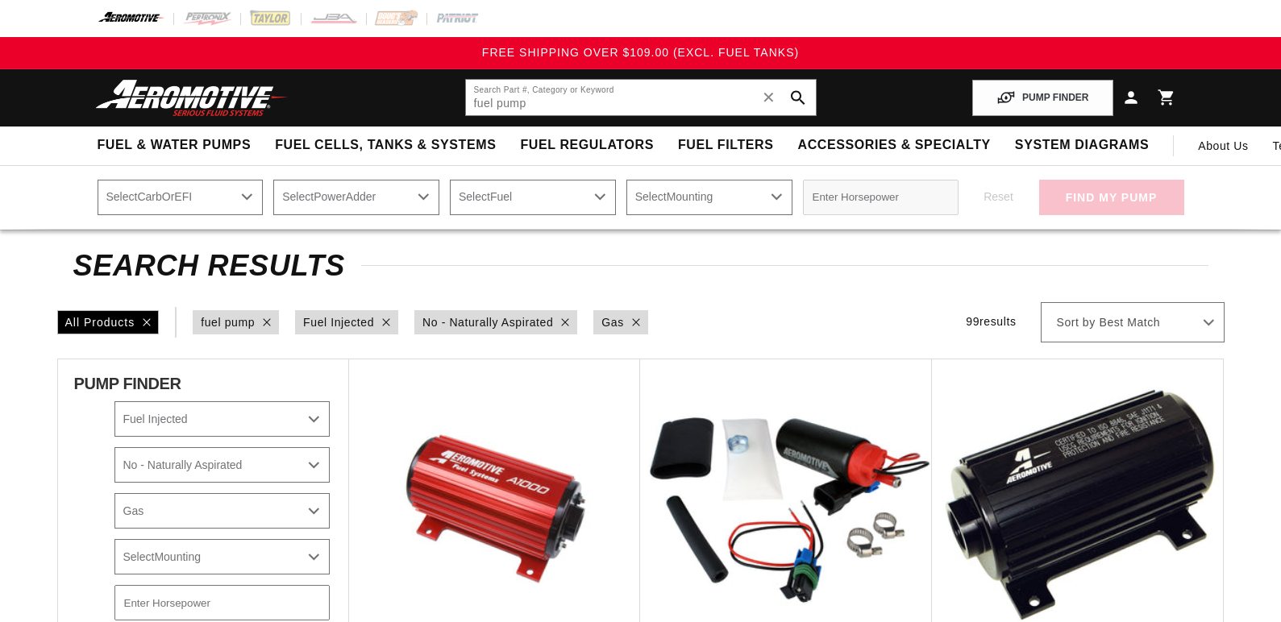
select select "Corvette"
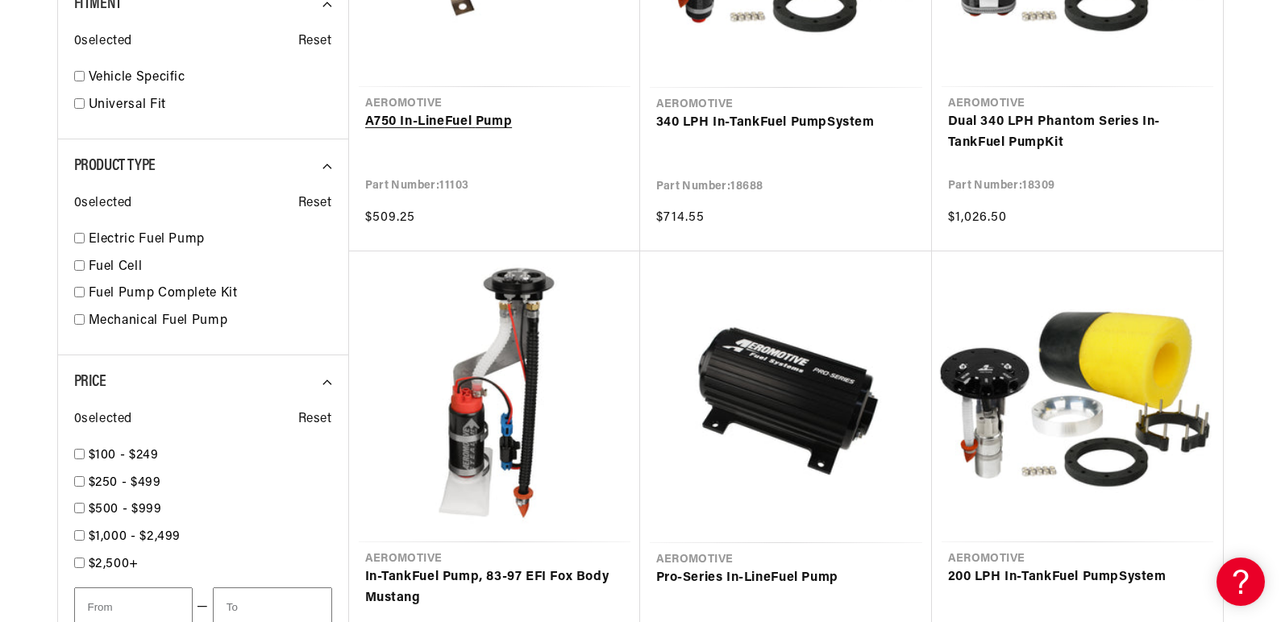
scroll to position [1189, 0]
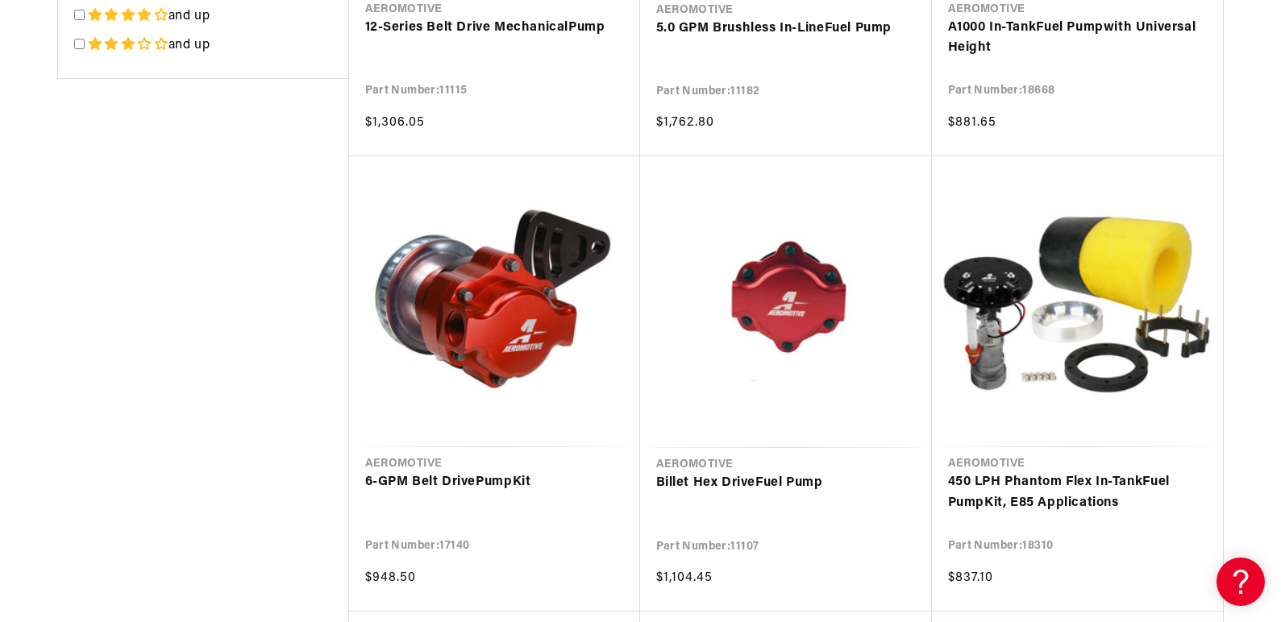
scroll to position [2802, 0]
